Goal: Check status: Check status

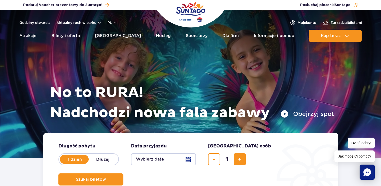
click at [298, 21] on span "Moje konto" at bounding box center [307, 22] width 19 height 5
click at [342, 23] on span "Zarządzaj biletami" at bounding box center [346, 22] width 31 height 5
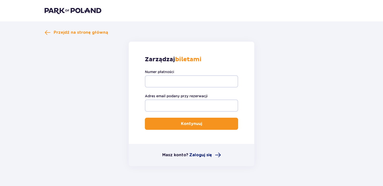
click at [201, 153] on span "Zaloguj się" at bounding box center [200, 155] width 23 height 6
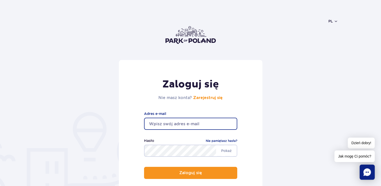
click at [169, 124] on input "email" at bounding box center [190, 124] width 93 height 12
click at [178, 126] on input "email" at bounding box center [190, 124] width 93 height 12
type input "[EMAIL_ADDRESS][DOMAIN_NAME]"
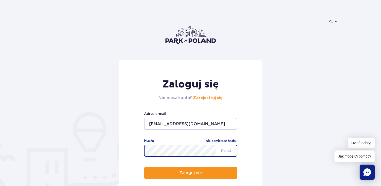
click at [144, 167] on button "Zaloguj się" at bounding box center [190, 173] width 93 height 12
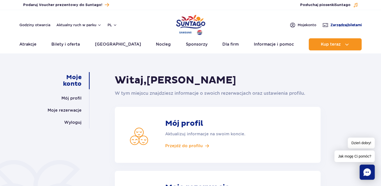
click at [333, 24] on span "Zarządzaj biletami" at bounding box center [346, 24] width 31 height 5
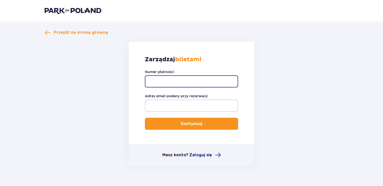
click at [161, 81] on input "Numer płatności" at bounding box center [191, 81] width 93 height 12
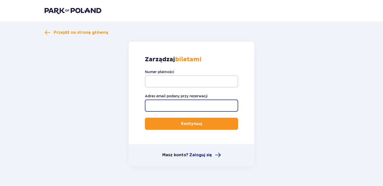
click at [167, 102] on input "Adres email podany przy rezerwacji" at bounding box center [191, 106] width 93 height 12
type input "[EMAIL_ADDRESS][DOMAIN_NAME]"
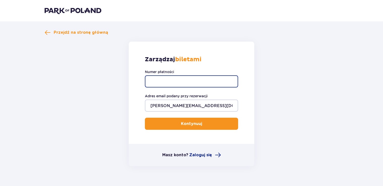
click at [159, 79] on input "Numer płatności" at bounding box center [191, 81] width 93 height 12
click at [145, 118] on button "Kontynuuj" at bounding box center [191, 124] width 93 height 12
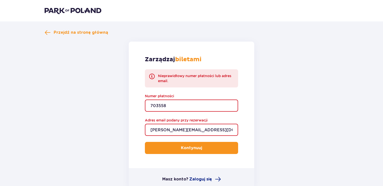
click at [173, 104] on input "703558" at bounding box center [191, 106] width 93 height 12
type input "7"
click at [197, 105] on input "TR-VRC-HTN2SLX/" at bounding box center [191, 106] width 93 height 12
type input "T"
type input "TR-VRC-HTN2SLX"
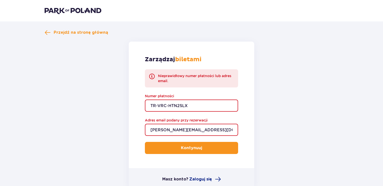
click at [221, 152] on button "Kontynuuj" at bounding box center [191, 148] width 93 height 12
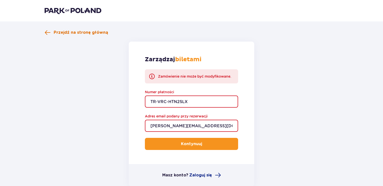
click at [48, 33] on span at bounding box center [48, 32] width 6 height 6
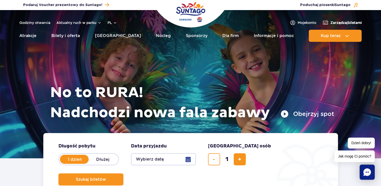
click at [346, 23] on span "Zarządzaj biletami" at bounding box center [346, 22] width 31 height 5
